Goal: Contribute content

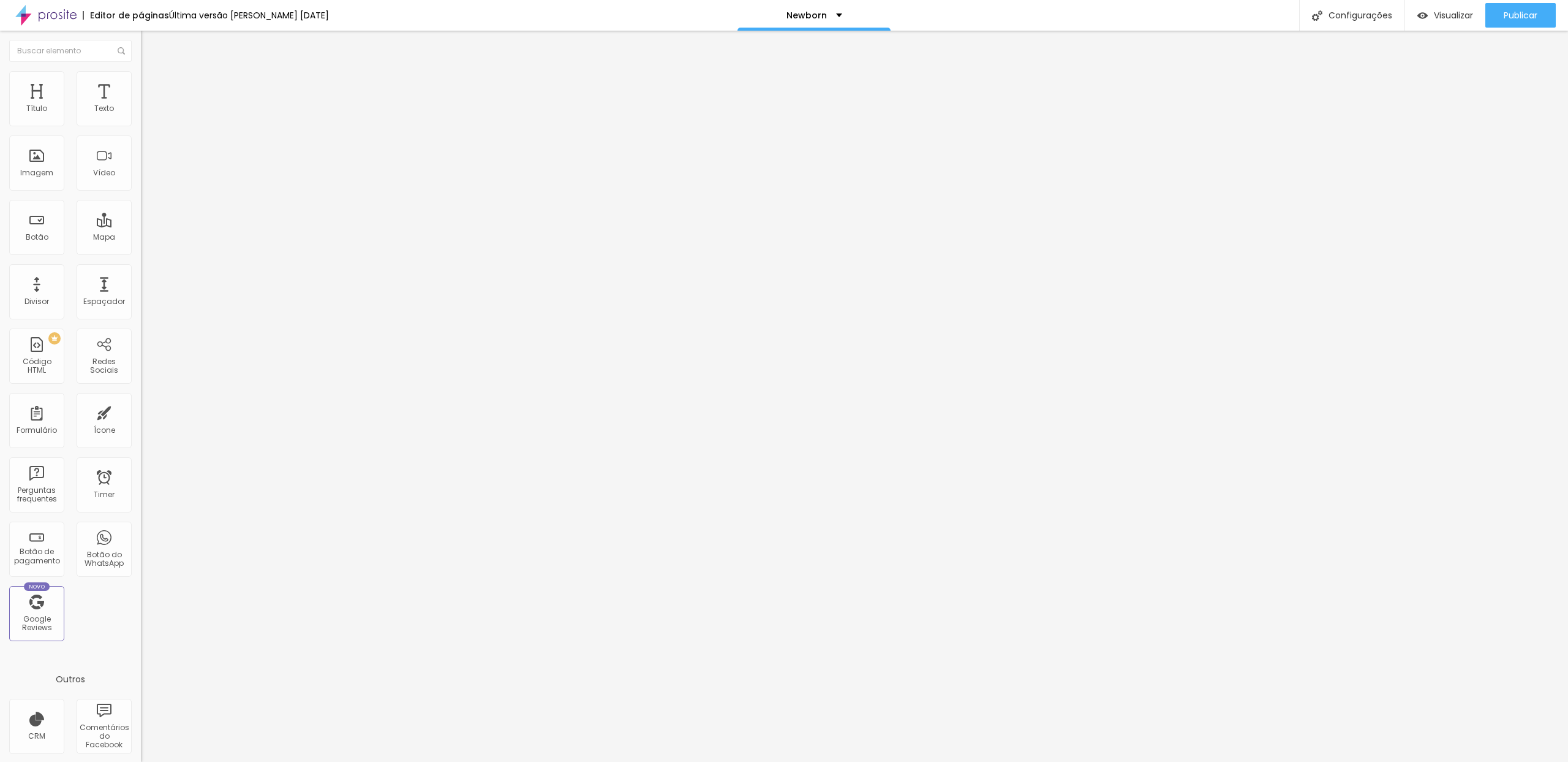
click at [141, 104] on div "Trocar imagem" at bounding box center [211, 99] width 141 height 8
click at [141, 105] on span "Trocar imagem" at bounding box center [174, 100] width 67 height 11
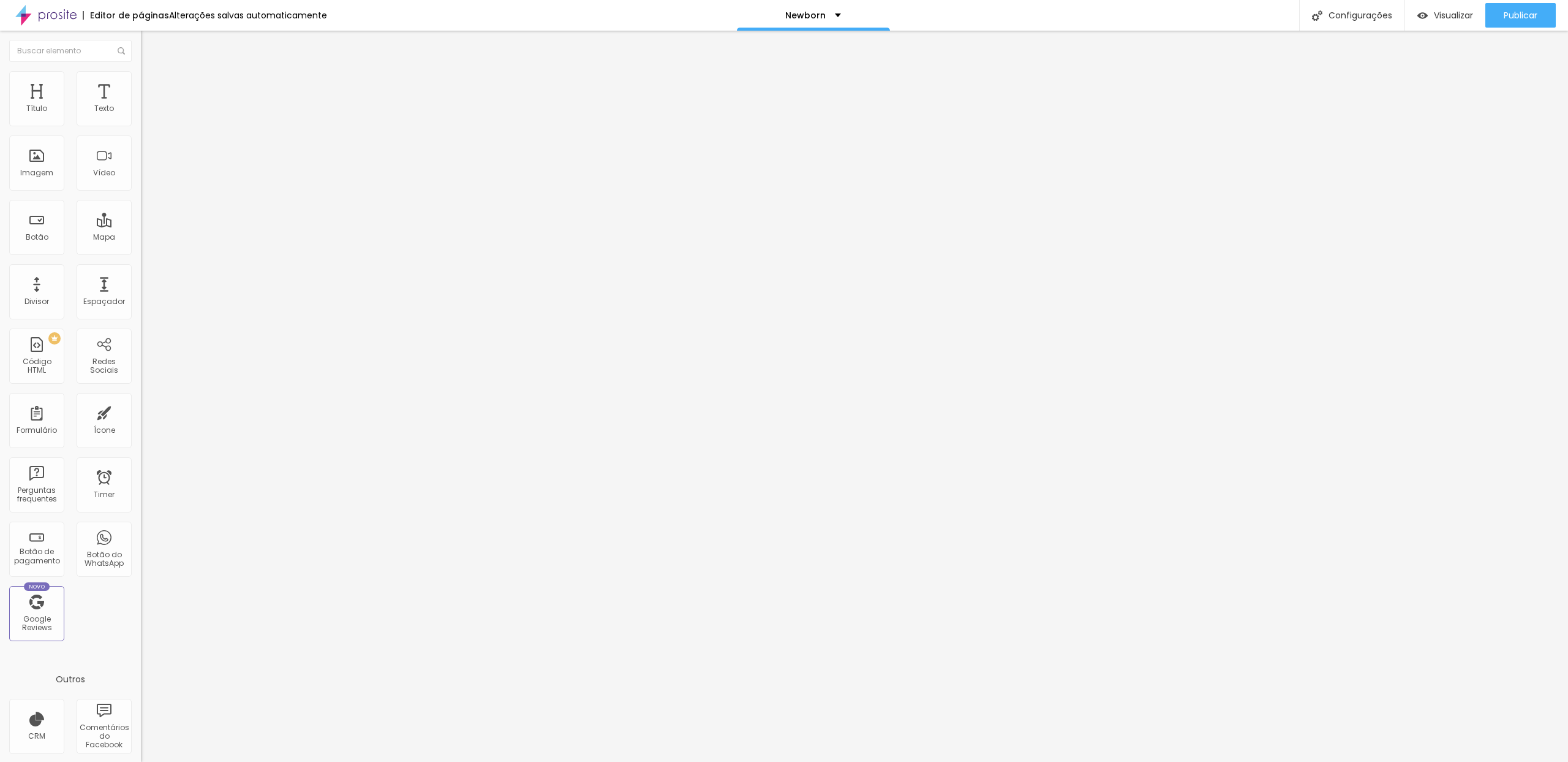
click at [1513, 17] on span "Publicar" at bounding box center [1521, 16] width 34 height 10
click at [1444, 13] on span "Visualizar" at bounding box center [1442, 16] width 39 height 10
